Goal: Transaction & Acquisition: Purchase product/service

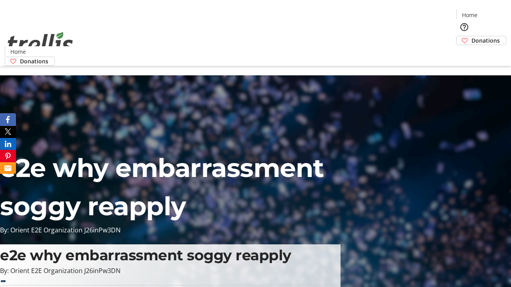
click at [471, 36] on span "Donations" at bounding box center [485, 40] width 28 height 8
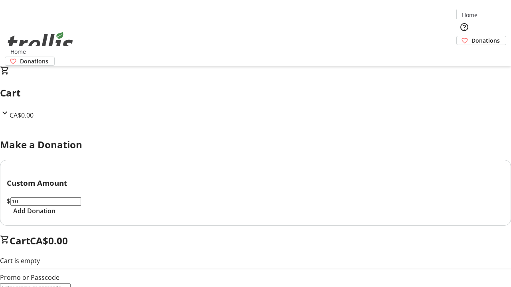
click at [55, 216] on span "Add Donation" at bounding box center [34, 211] width 42 height 10
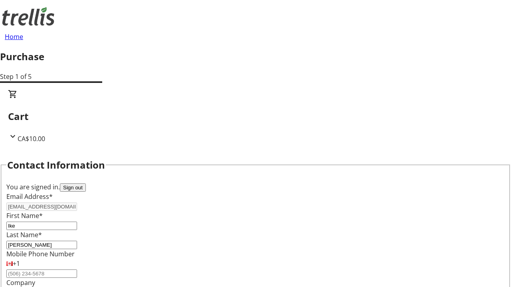
select select "CA"
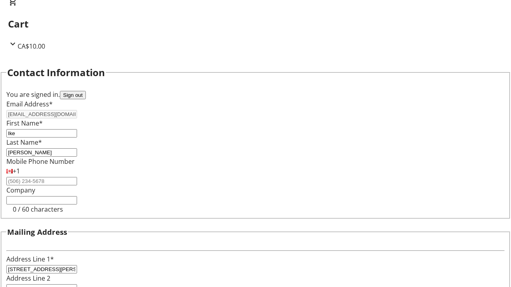
select select "BC"
type input "Kelowna"
type input "V1Y 0C2"
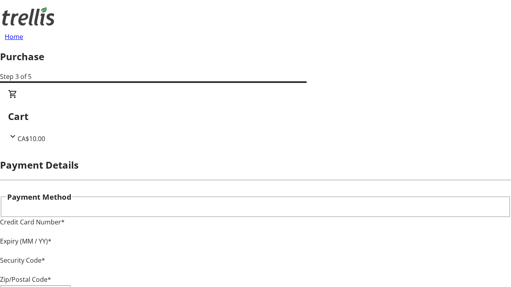
type input "V1Y 0C2"
